Goal: Transaction & Acquisition: Purchase product/service

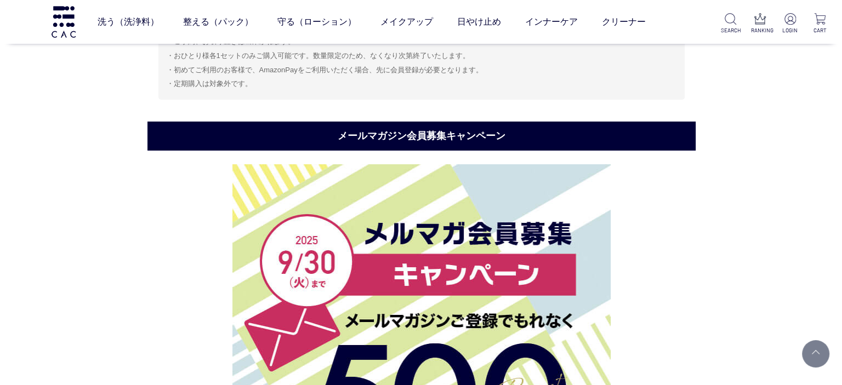
scroll to position [3598, 0]
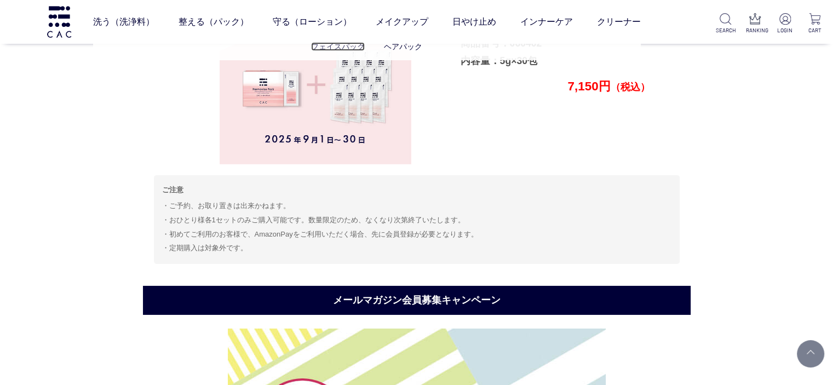
click at [353, 48] on link "フェイスパック" at bounding box center [338, 46] width 54 height 9
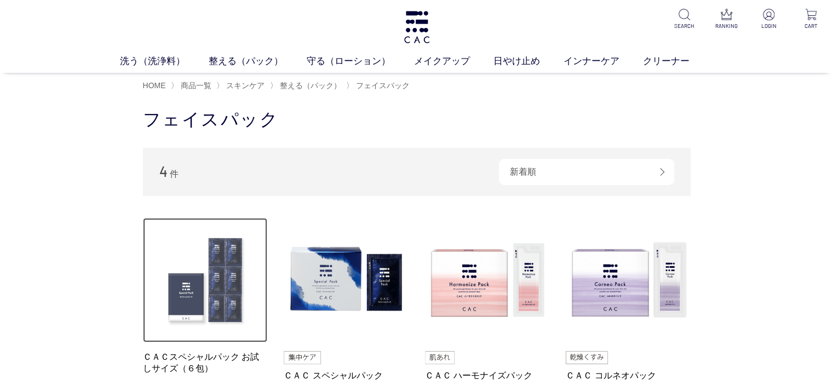
click at [249, 246] on img at bounding box center [205, 280] width 125 height 125
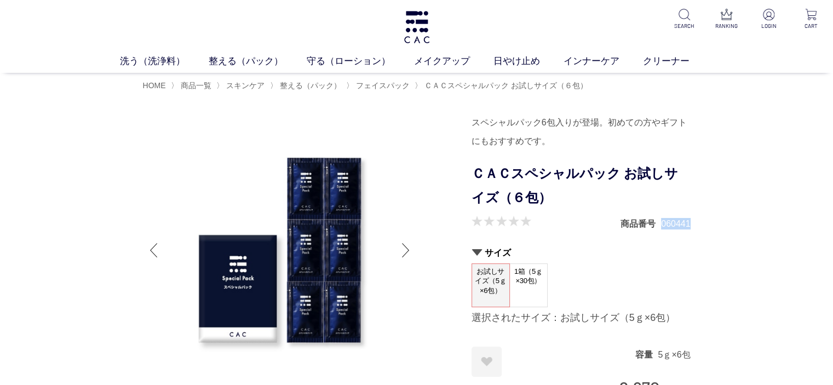
drag, startPoint x: 661, startPoint y: 222, endPoint x: 692, endPoint y: 218, distance: 31.0
copy dd "060441"
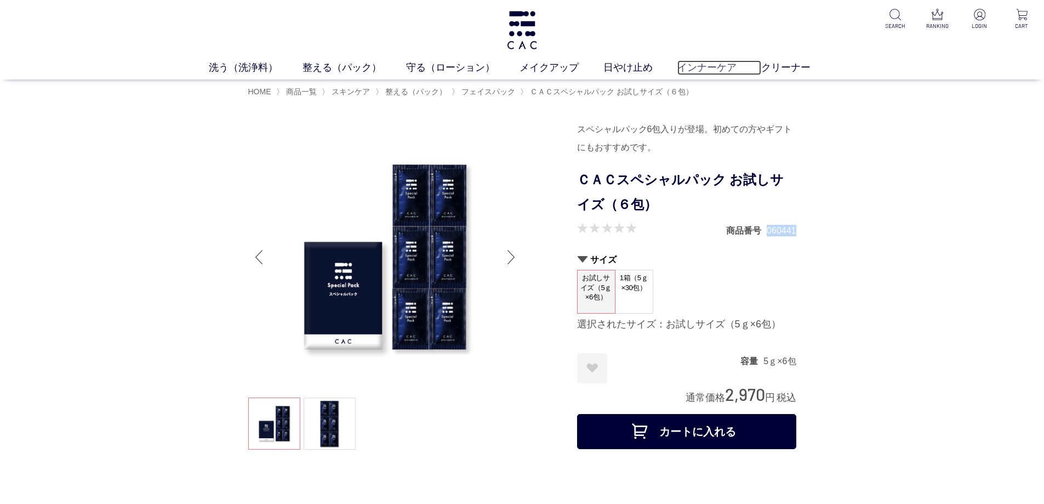
click at [694, 65] on link "インナーケア" at bounding box center [719, 67] width 84 height 15
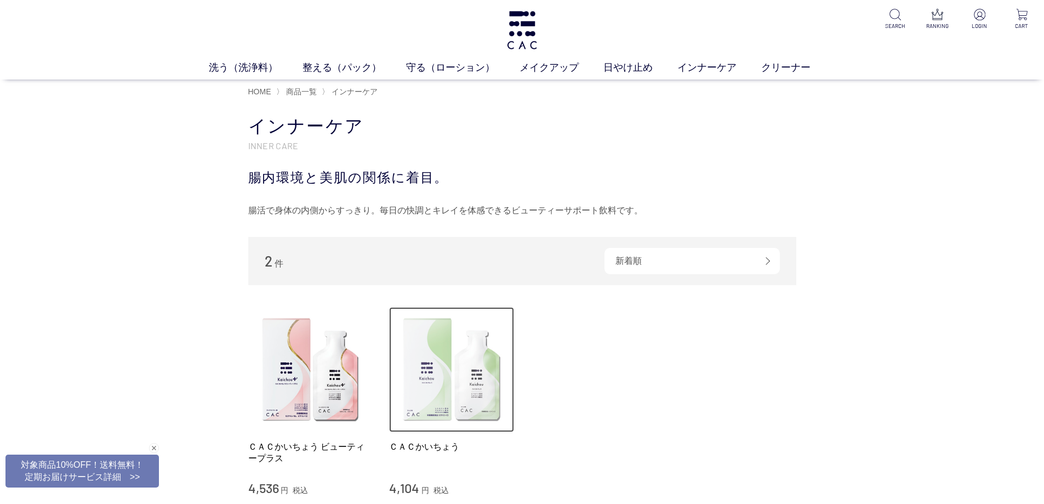
click at [439, 365] on img at bounding box center [451, 369] width 125 height 125
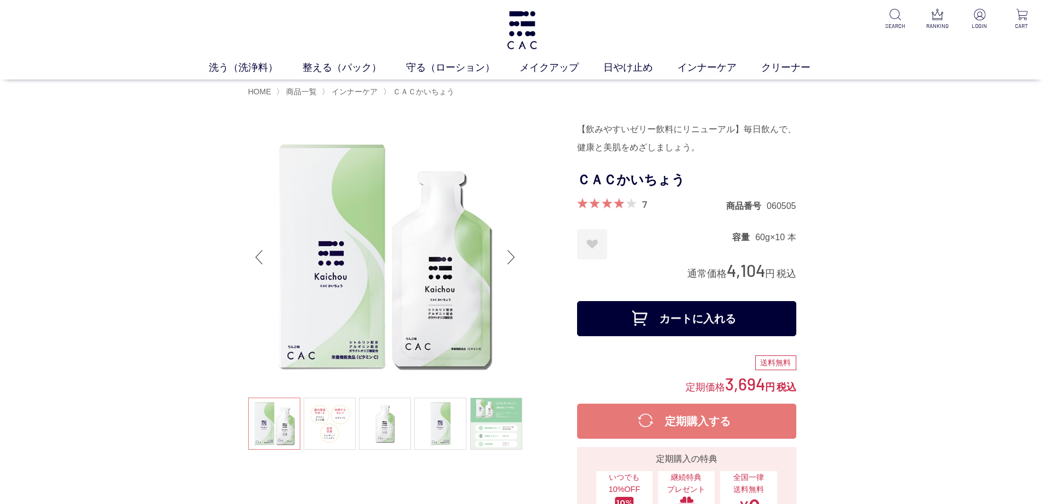
click at [532, 27] on img at bounding box center [521, 30] width 33 height 38
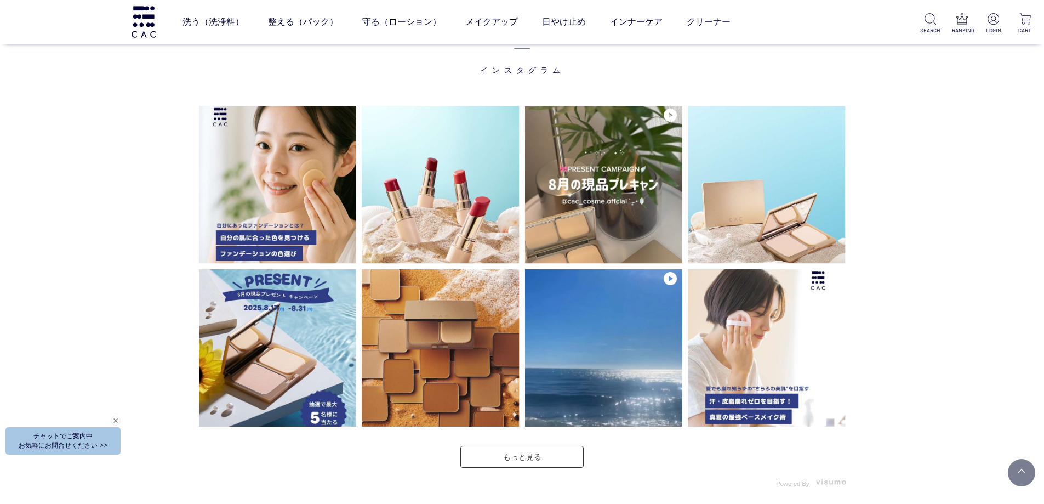
scroll to position [2959, 0]
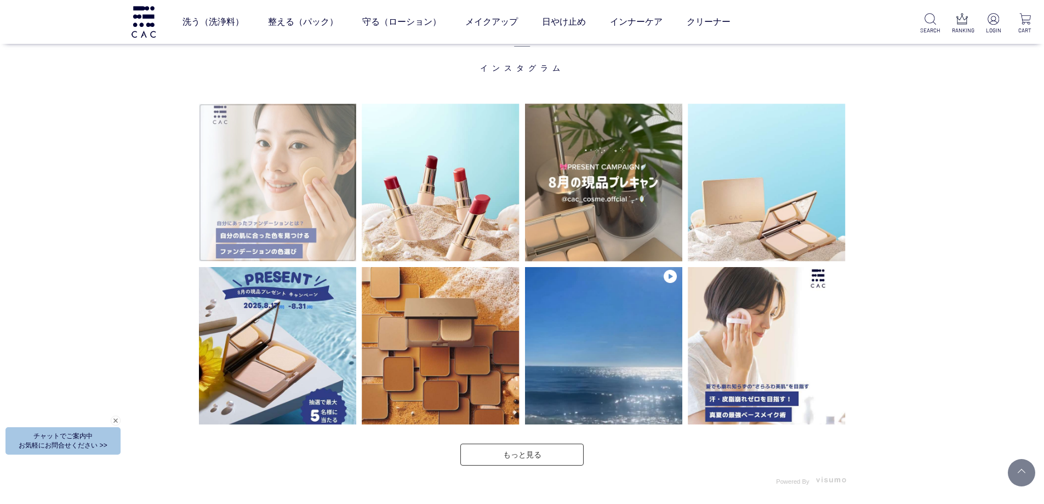
click at [339, 239] on img at bounding box center [278, 183] width 158 height 158
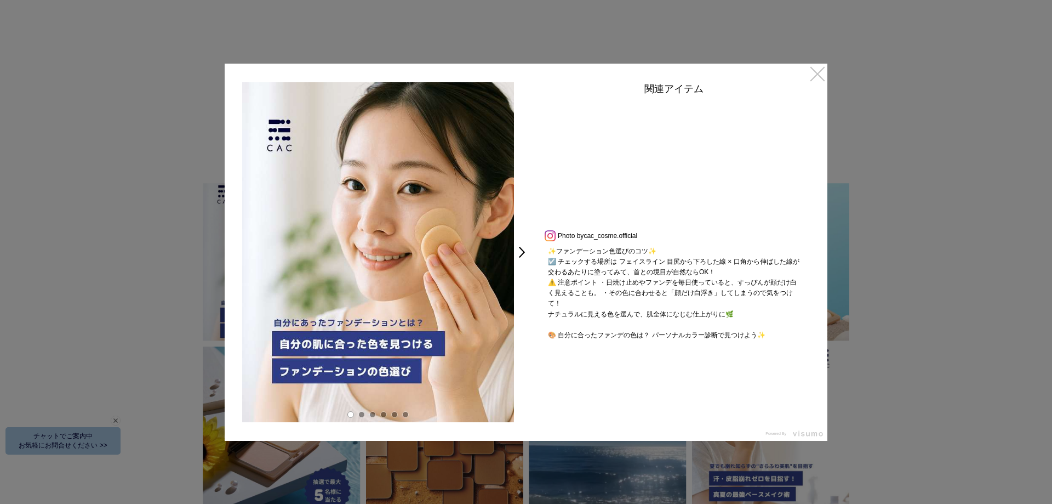
click at [810, 75] on link "×" at bounding box center [818, 74] width 20 height 20
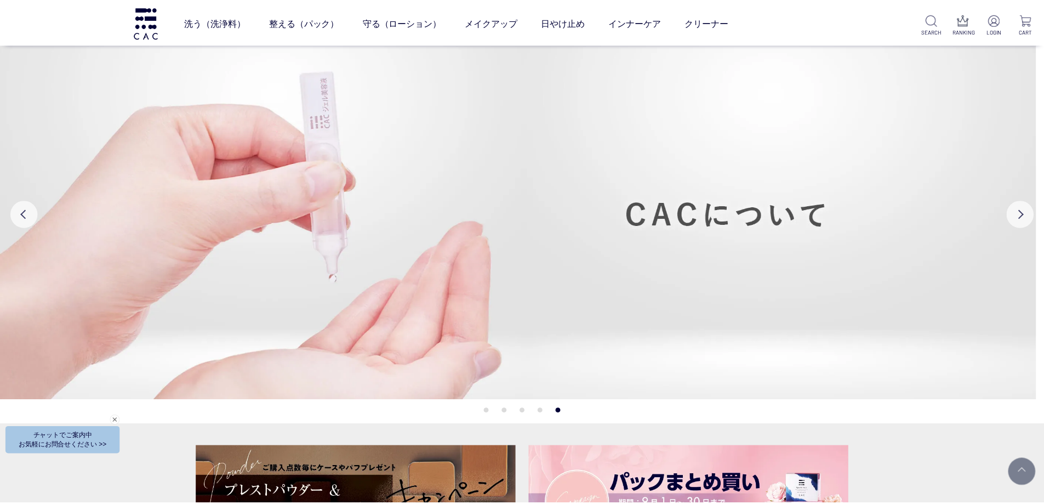
scroll to position [2959, 0]
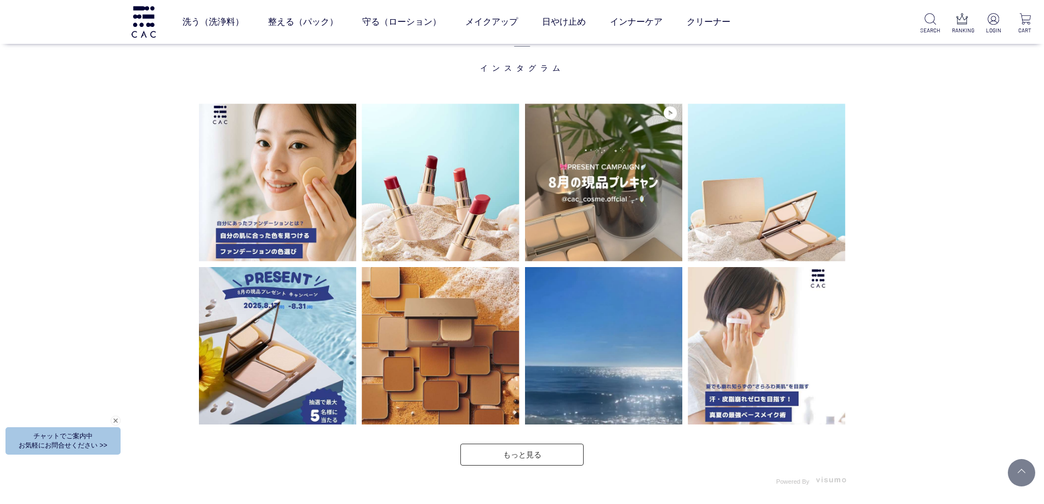
click at [880, 134] on div "INSTAGRAM インスタグラム" at bounding box center [522, 405] width 1044 height 915
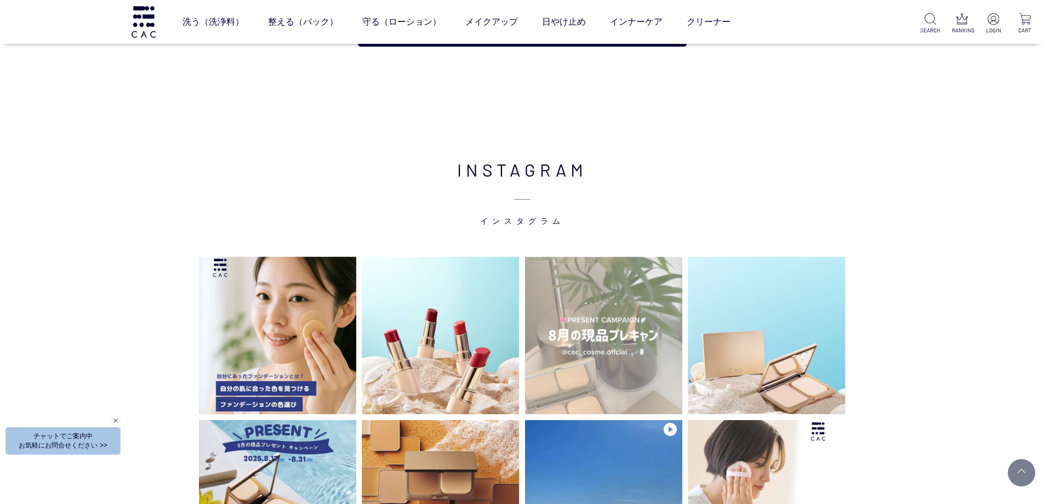
scroll to position [2740, 0]
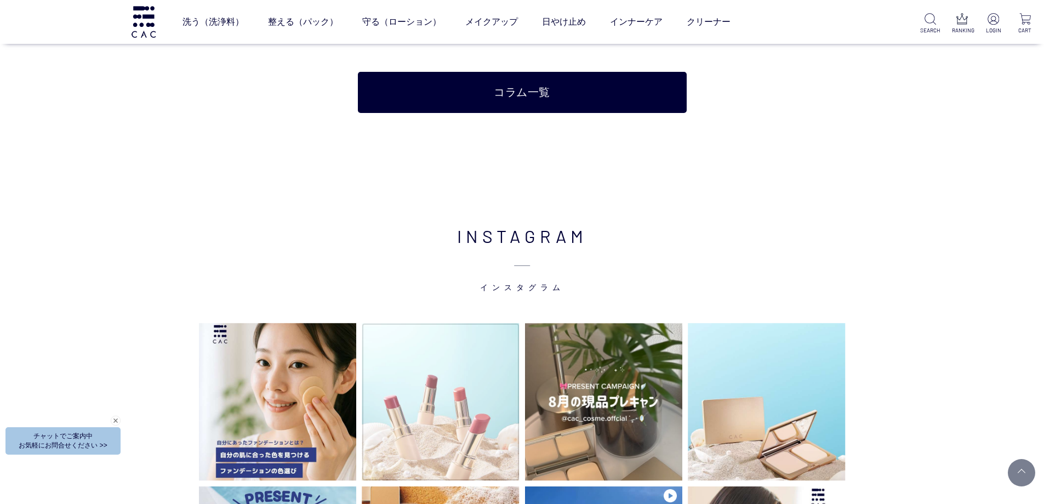
click at [425, 414] on img at bounding box center [441, 402] width 158 height 158
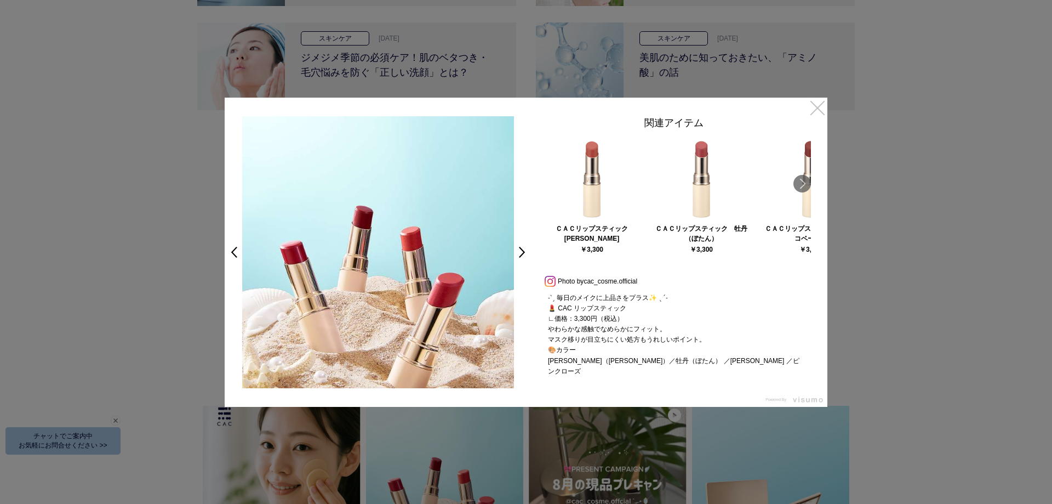
click at [810, 110] on link "×" at bounding box center [818, 108] width 20 height 20
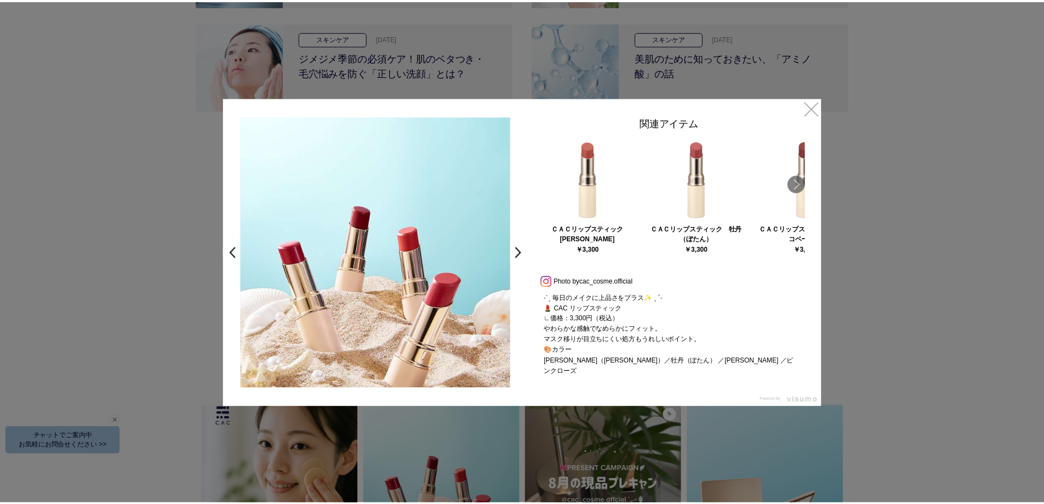
scroll to position [2740, 0]
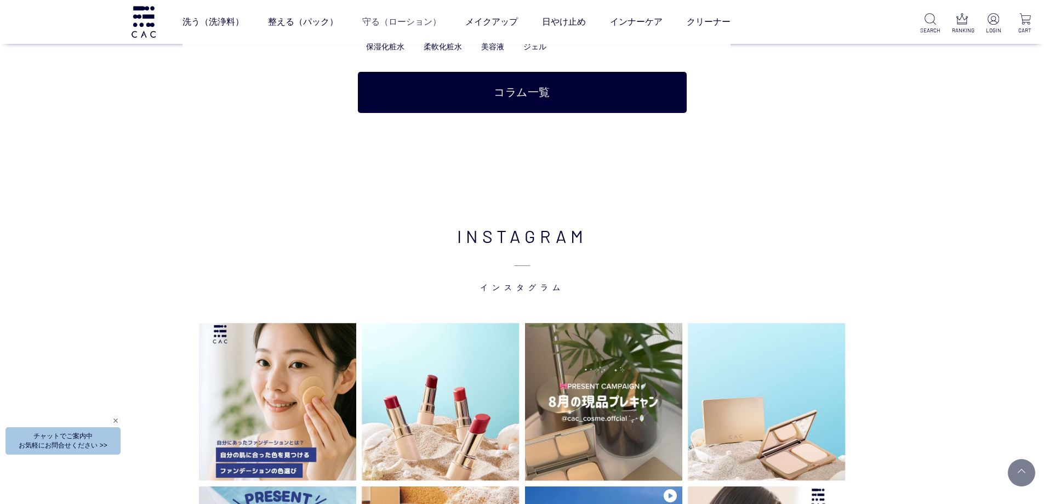
scroll to position [2737, 0]
